Goal: Task Accomplishment & Management: Manage account settings

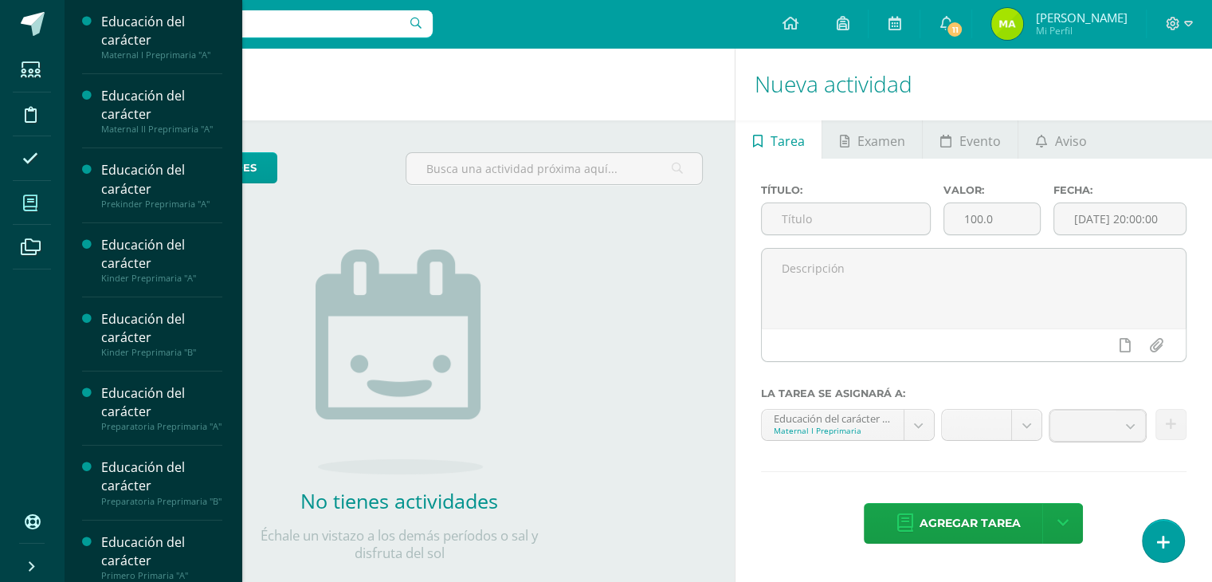
click at [35, 202] on icon at bounding box center [30, 203] width 14 height 16
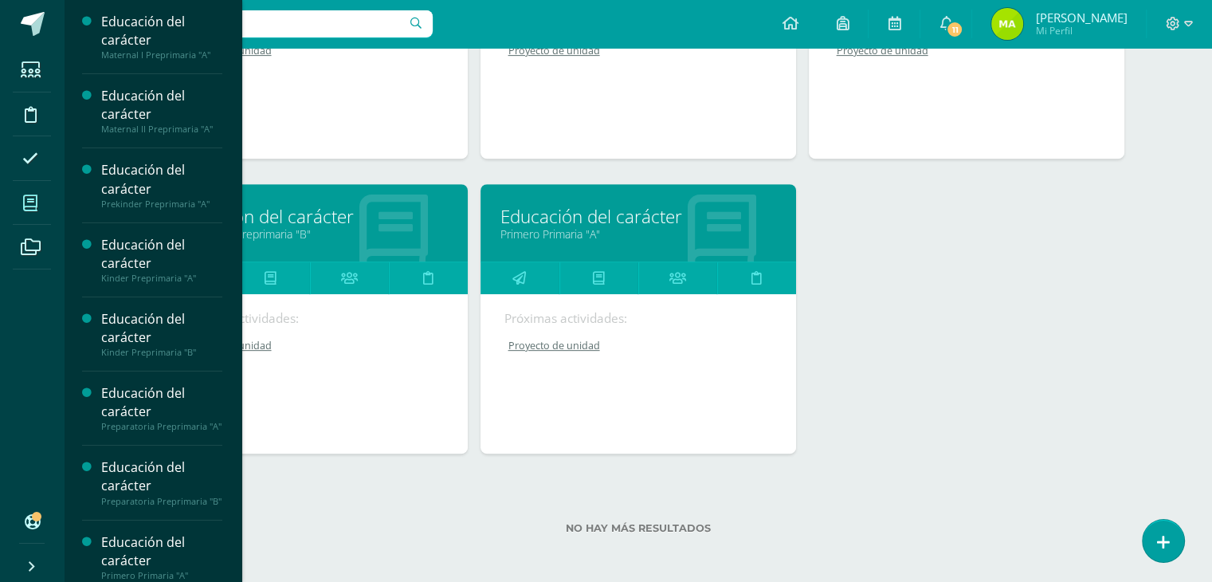
scroll to position [705, 0]
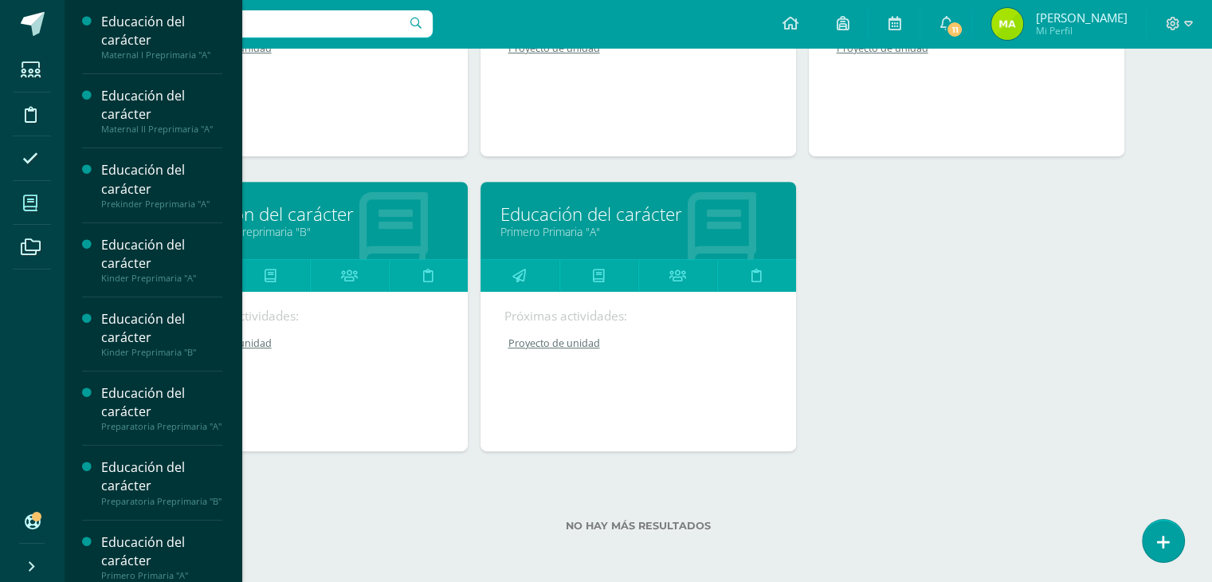
click at [577, 339] on link "Proyecto de unidad" at bounding box center [639, 343] width 269 height 14
click at [570, 345] on link "Proyecto de unidad" at bounding box center [639, 343] width 269 height 14
click at [615, 227] on link "Primero Primaria "A"" at bounding box center [639, 231] width 276 height 15
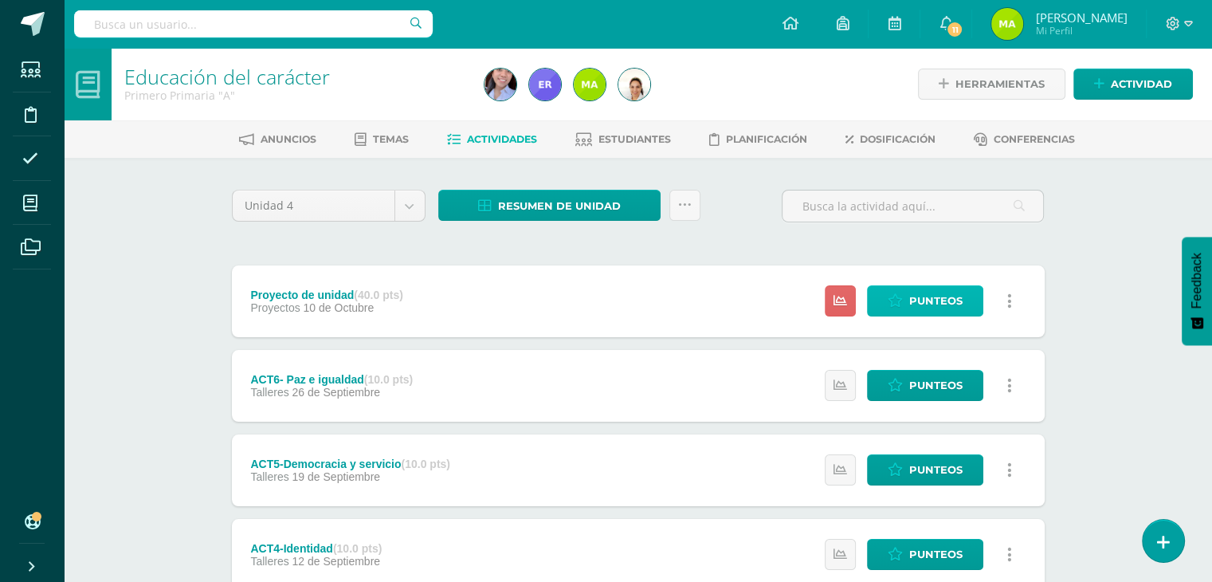
click at [917, 295] on span "Punteos" at bounding box center [935, 300] width 53 height 29
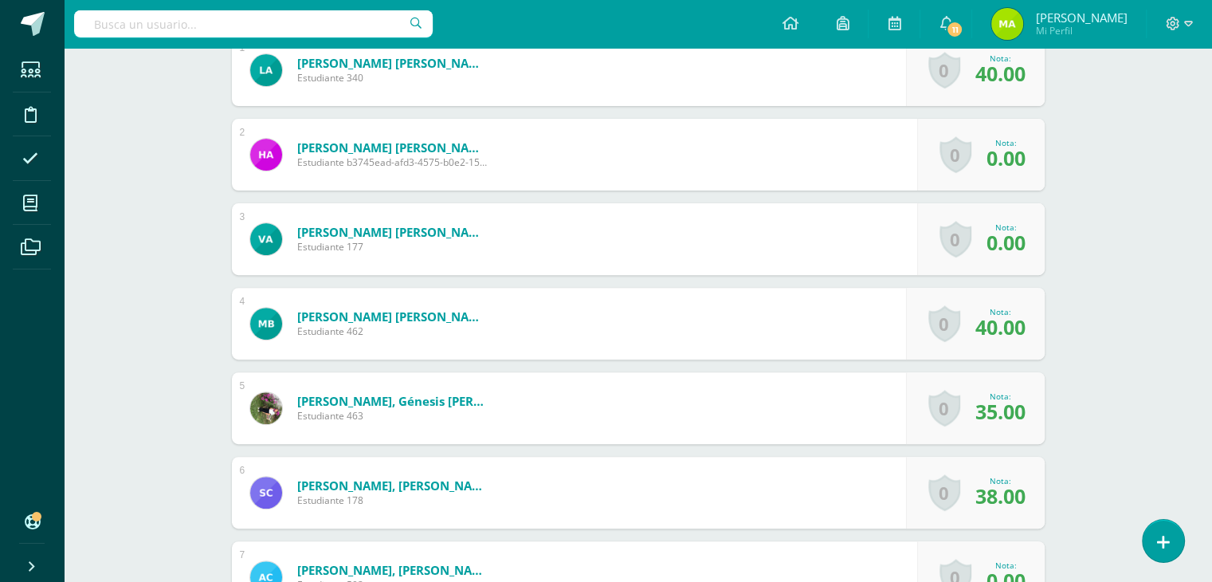
scroll to position [506, 0]
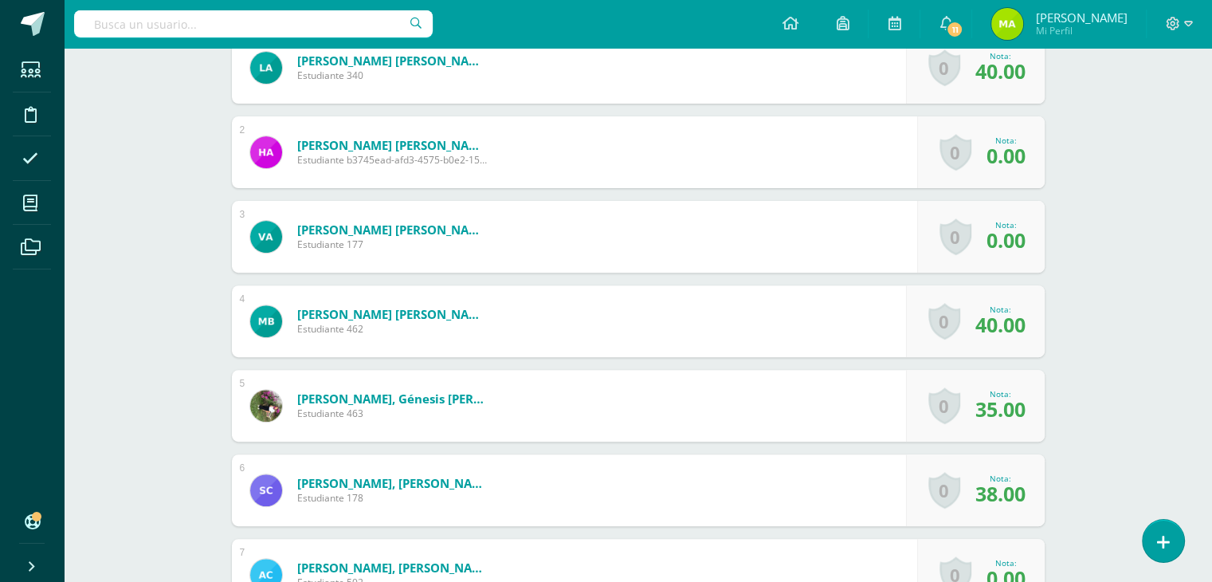
drag, startPoint x: 1224, startPoint y: 142, endPoint x: 1189, endPoint y: 454, distance: 314.3
click at [1189, 454] on html "Estudiantes Disciplina Asistencia Mis cursos Archivos Soporte Ayuda Reportar un…" at bounding box center [606, 267] width 1212 height 1547
click at [1012, 146] on span "0.00" at bounding box center [1006, 155] width 39 height 27
click at [1004, 234] on span "0.00" at bounding box center [1006, 239] width 39 height 27
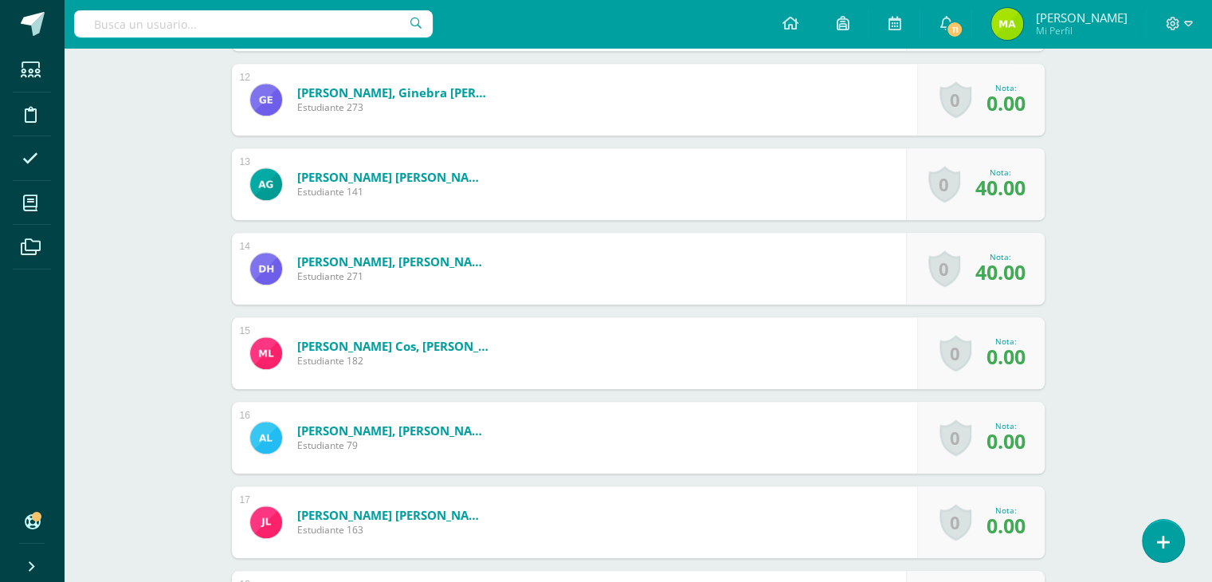
scroll to position [1406, 0]
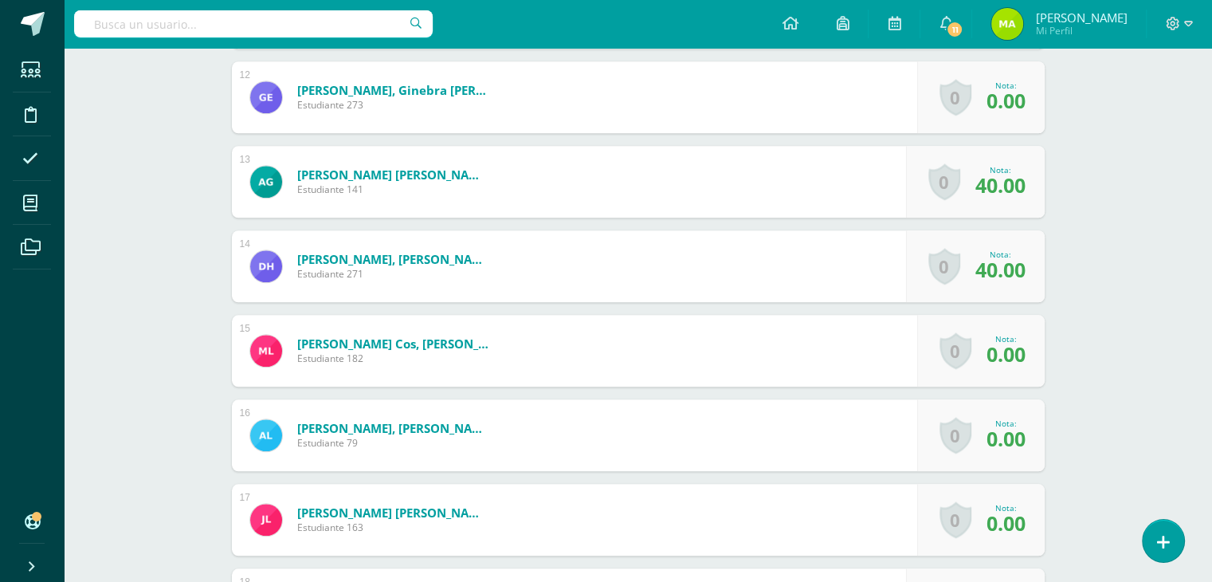
click at [1016, 435] on span "0.00" at bounding box center [1006, 438] width 39 height 27
click at [1009, 356] on span "0.00" at bounding box center [1006, 353] width 39 height 27
click at [1004, 358] on span "0.00" at bounding box center [1006, 353] width 39 height 27
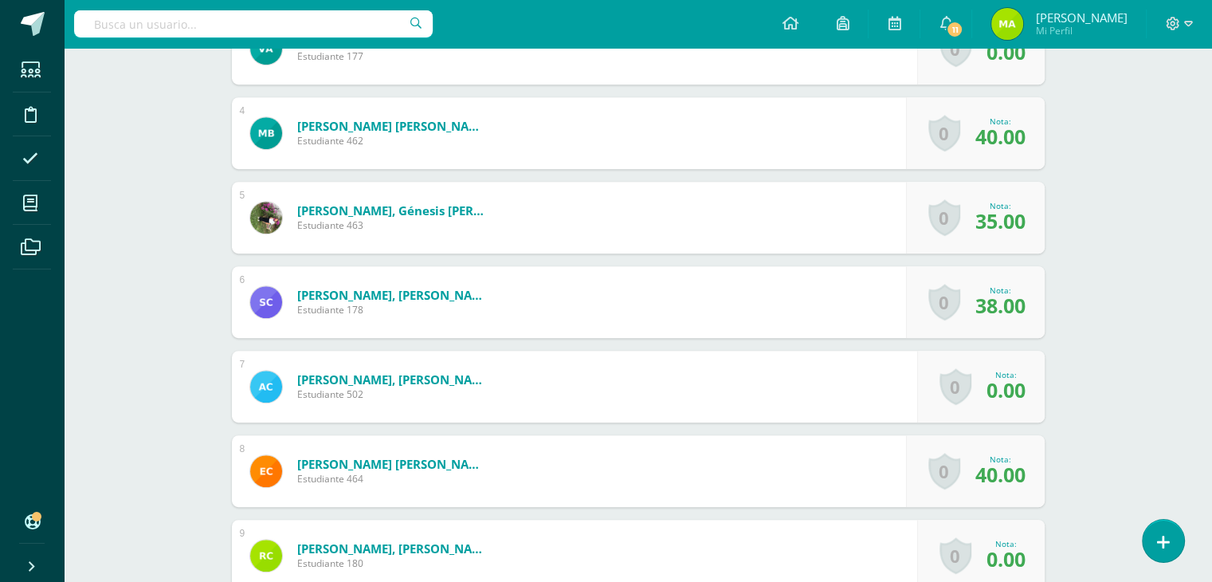
scroll to position [0, 0]
